Goal: Task Accomplishment & Management: Manage account settings

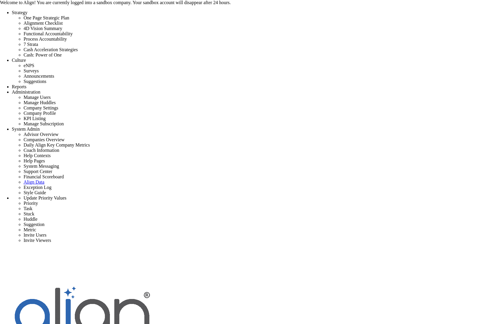
scroll to position [21, 51]
click at [81, 6] on div "Tasks" at bounding box center [94, 3] width 36 height 6
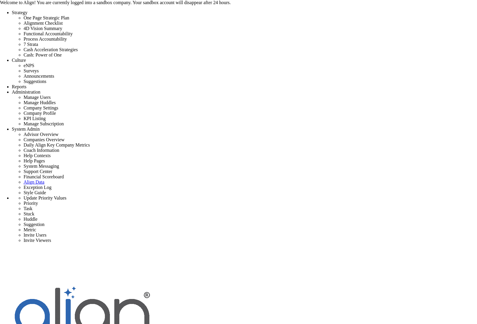
type input "RJK Task Created"
checkbox input "false"
type input "[DATE]"
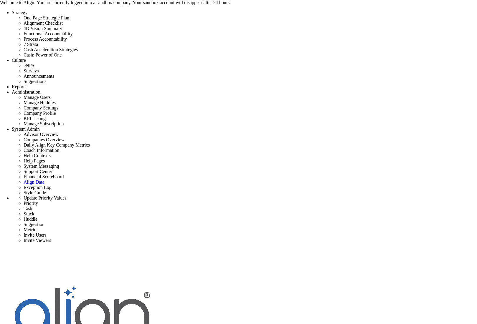
checkbox input "false"
type input "RJK New Task"
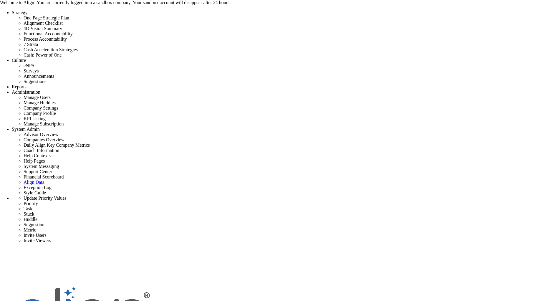
click at [83, 5] on span "Tasks" at bounding box center [81, 3] width 10 height 4
checkbox input "false"
type input "[DATE]"
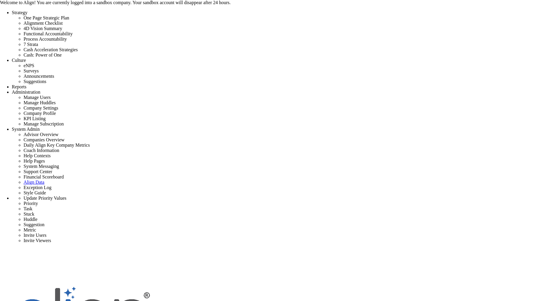
checkbox input "false"
type input "RJK New Task"
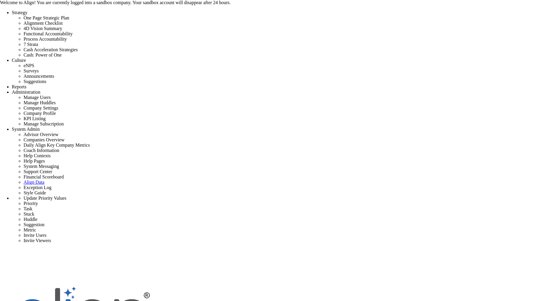
type input "RJK New Task"
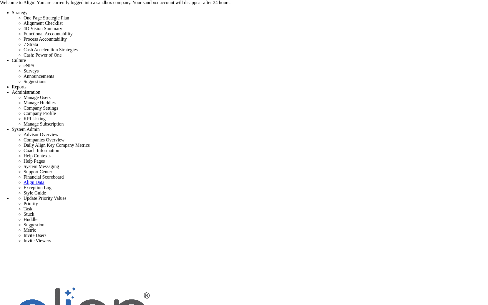
scroll to position [21, 51]
click at [90, 6] on div "Tasks" at bounding box center [94, 3] width 36 height 6
checkbox input "false"
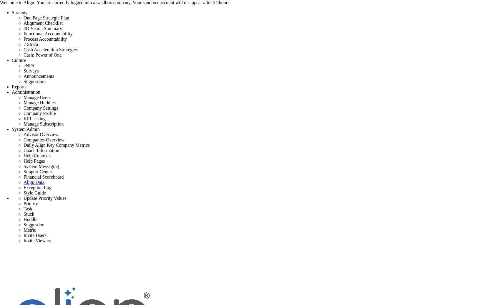
type input "[DATE]"
checkbox input "false"
type input "RJK Created Task"
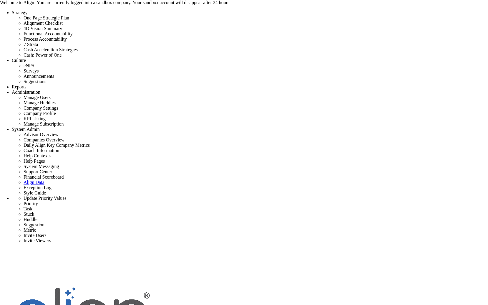
click at [276, 88] on link "20" at bounding box center [273, 86] width 5 height 5
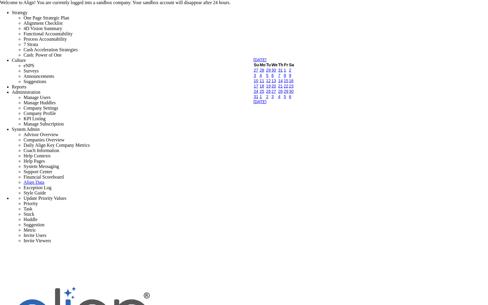
type input "[DATE]"
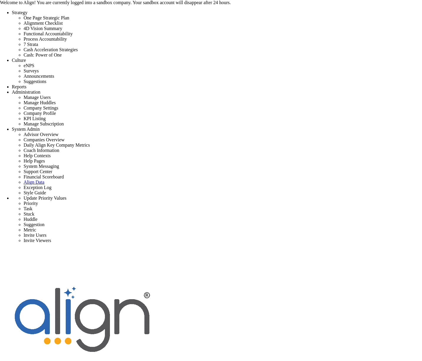
scroll to position [21, 51]
click at [83, 5] on span "Tasks" at bounding box center [81, 3] width 10 height 4
type input "RJK Task Created"
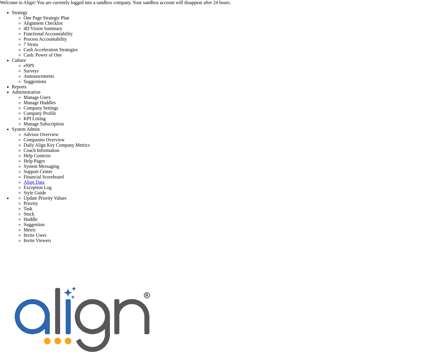
type input "[DATE]"
type input "[PERSON_NAME]"
click at [233, 88] on link "20" at bounding box center [230, 86] width 5 height 5
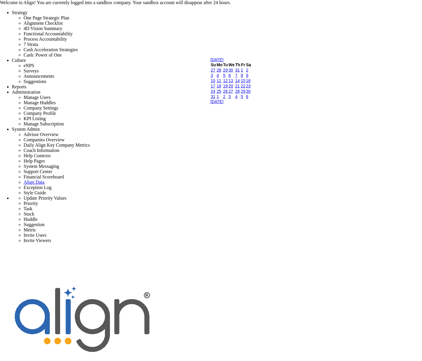
type input "[DATE]"
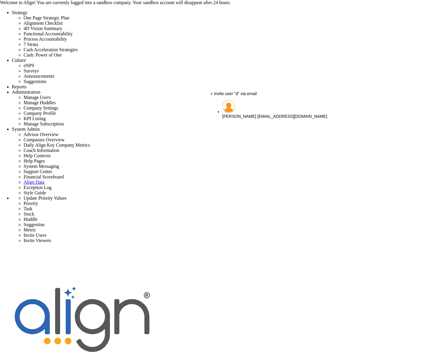
click at [248, 114] on span "Lucy Rodriguez" at bounding box center [239, 116] width 34 height 5
type input "Lucy Rodriguez"
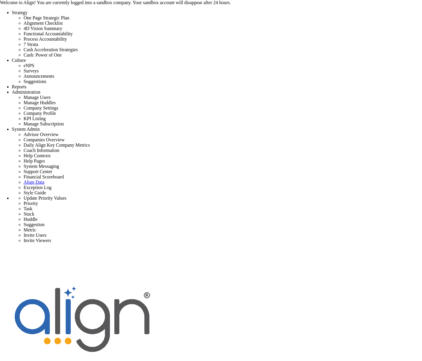
checkbox input "true"
drag, startPoint x: 213, startPoint y: 27, endPoint x: 218, endPoint y: 39, distance: 13.3
checkbox input "true"
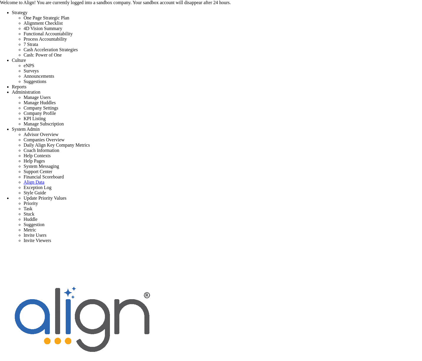
type input "RJK Task Created (Updated)"
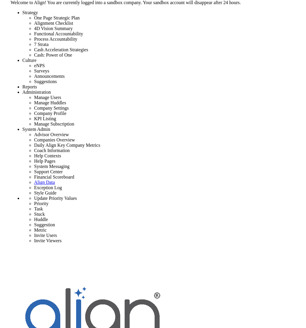
scroll to position [21, 45]
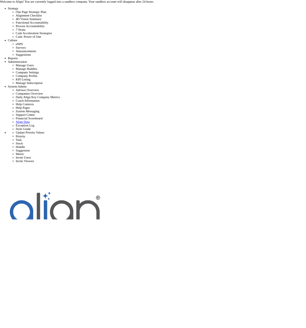
scroll to position [0, 0]
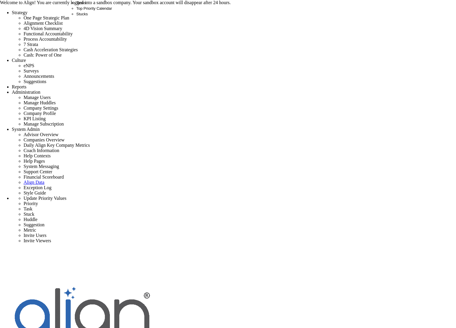
click at [79, 5] on span "Tasks" at bounding box center [81, 3] width 10 height 4
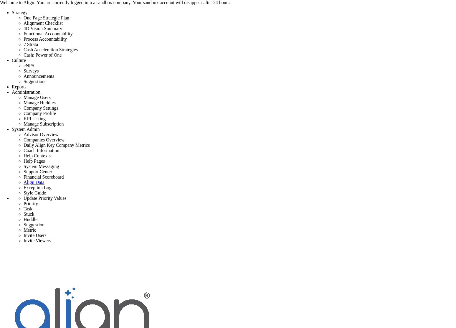
type input "RJK Task Created (Updated)"
click at [260, 88] on link "20" at bounding box center [257, 86] width 5 height 5
type input "[DATE]"
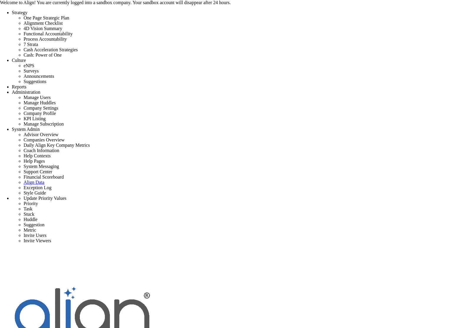
checkbox input "true"
drag, startPoint x: 441, startPoint y: 84, endPoint x: 433, endPoint y: 85, distance: 7.5
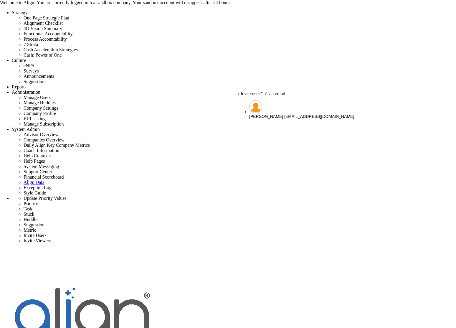
click at [267, 114] on span "[PERSON_NAME]" at bounding box center [266, 116] width 34 height 5
type input "[PERSON_NAME]"
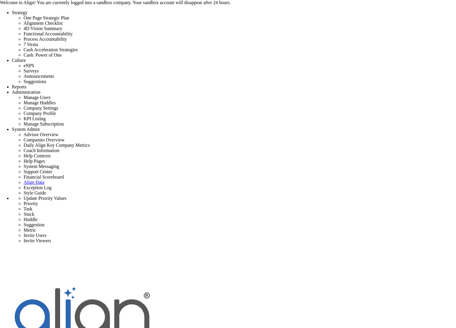
drag, startPoint x: 204, startPoint y: 54, endPoint x: 217, endPoint y: 54, distance: 13.0
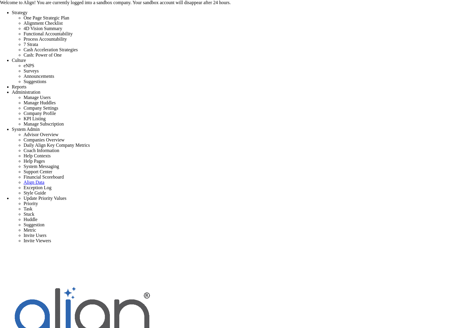
drag, startPoint x: 205, startPoint y: 44, endPoint x: 215, endPoint y: 48, distance: 10.3
